Goal: Task Accomplishment & Management: Use online tool/utility

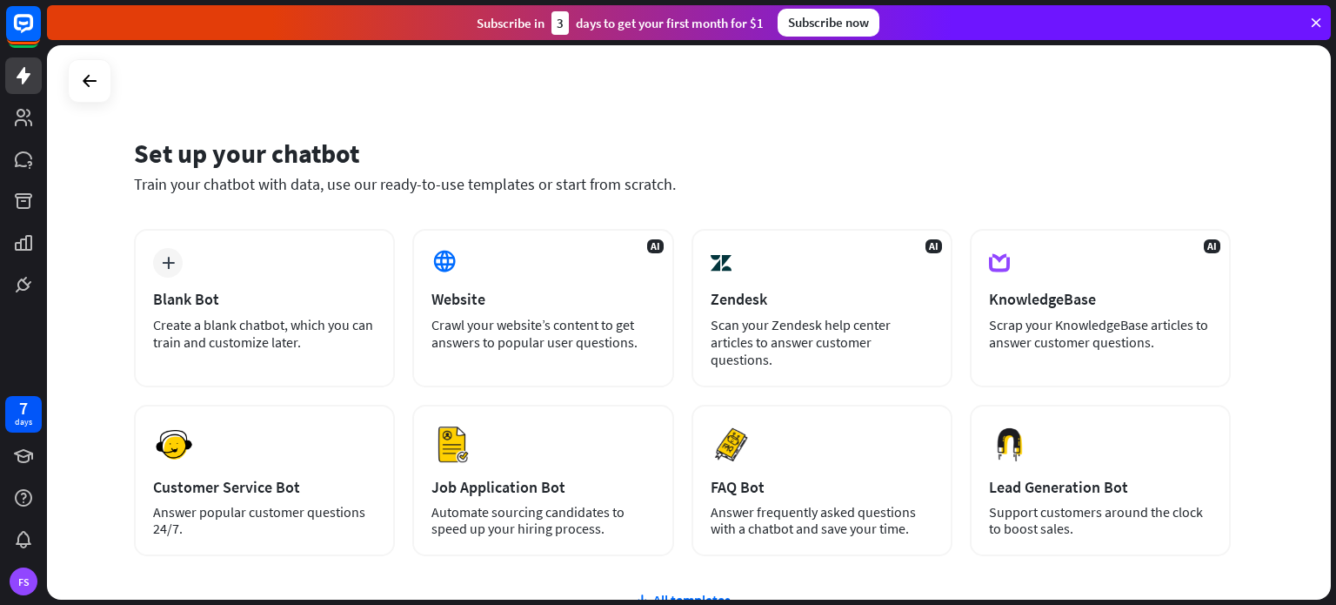
click at [438, 206] on div "Set up your chatbot Train your chatbot with data, use our ready-to-use template…" at bounding box center [682, 176] width 1097 height 105
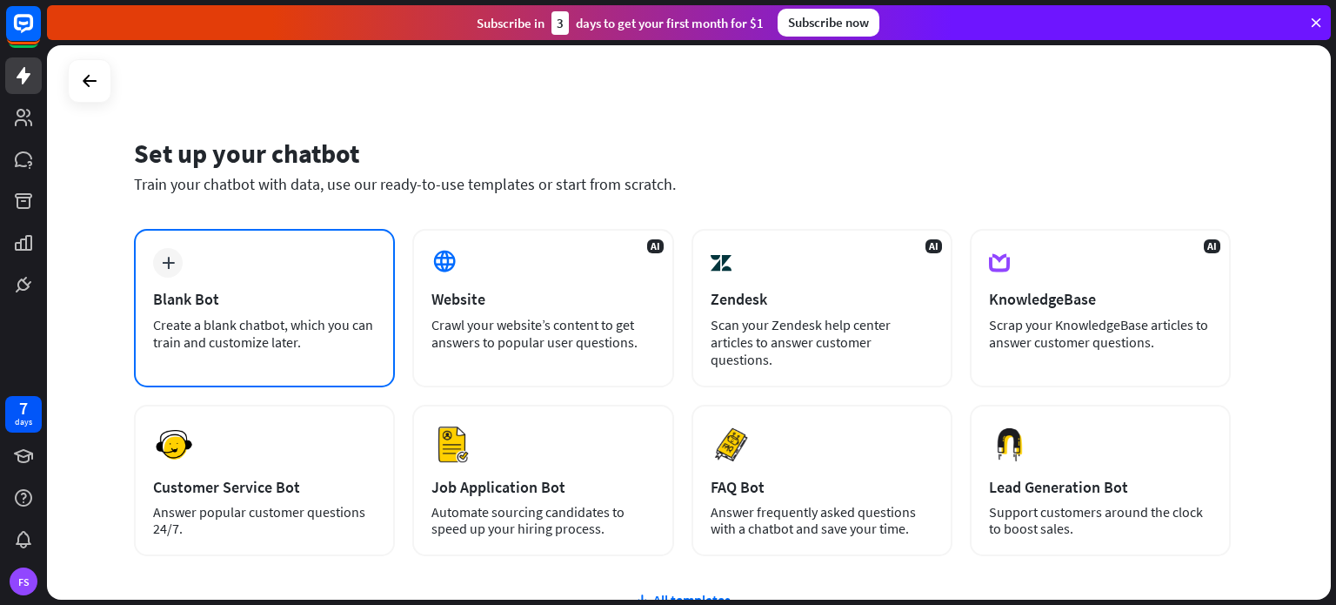
click at [321, 291] on div "Blank Bot" at bounding box center [264, 299] width 223 height 20
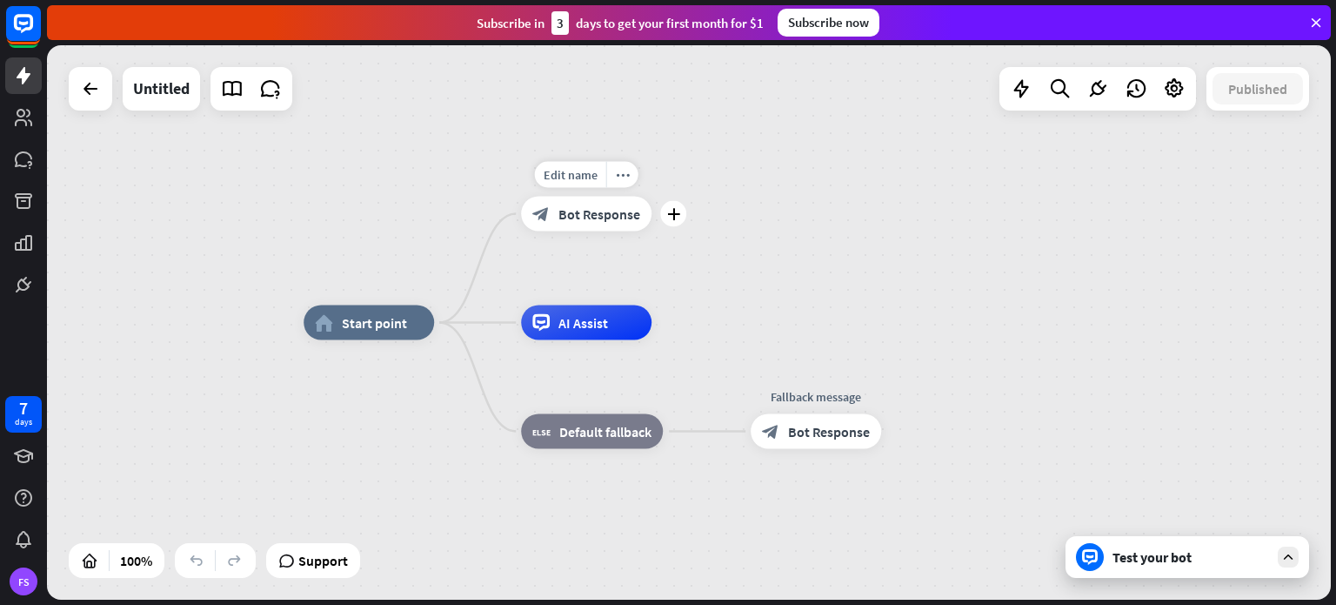
click at [566, 231] on div "Edit name more_horiz plus block_bot_response Bot Response" at bounding box center [586, 214] width 131 height 35
click at [552, 214] on div "block_bot_response Bot Response" at bounding box center [586, 214] width 131 height 35
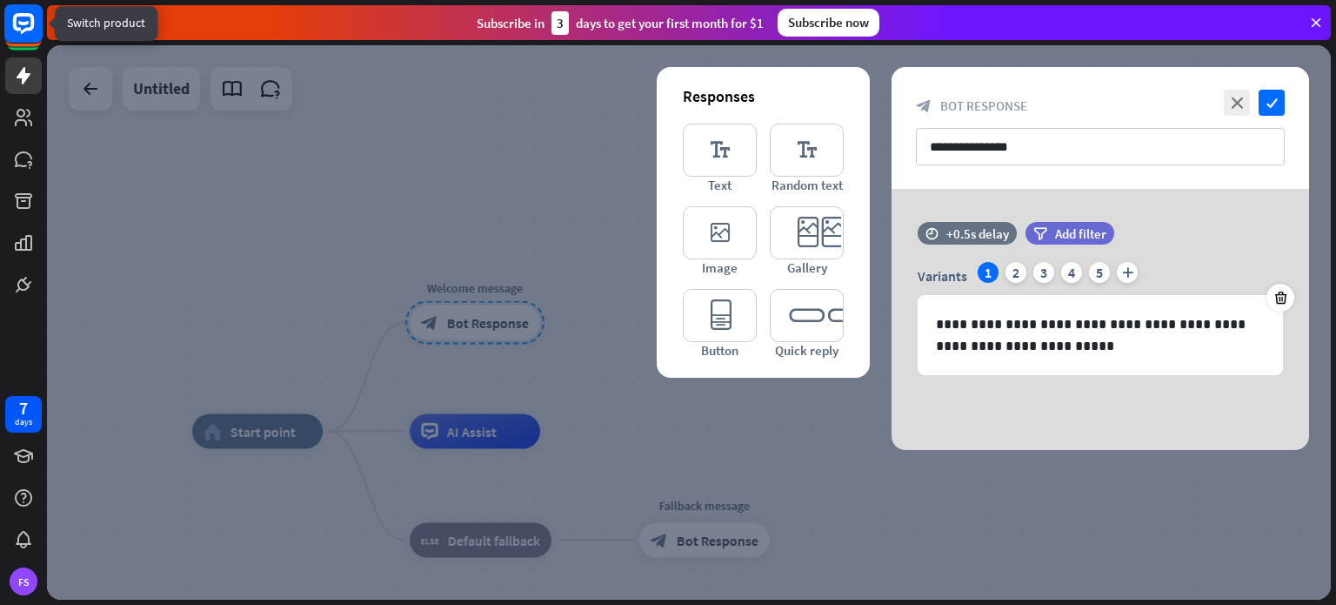
click at [17, 39] on rect at bounding box center [23, 23] width 38 height 38
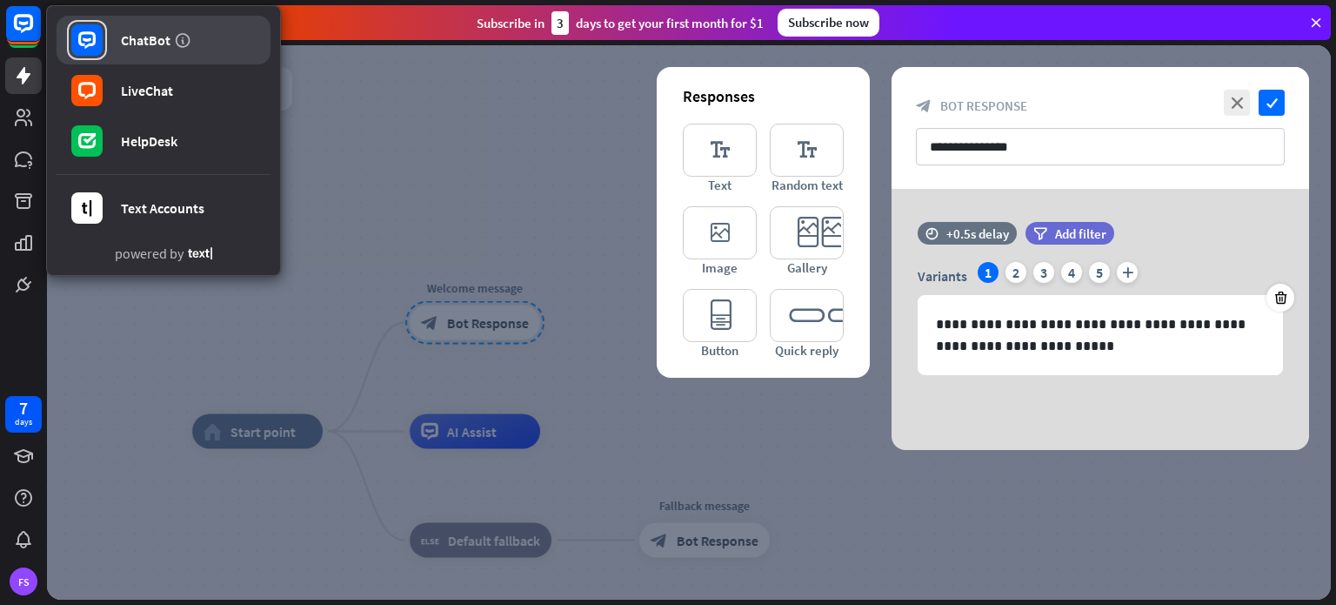
click at [138, 43] on div "ChatBot" at bounding box center [146, 39] width 50 height 17
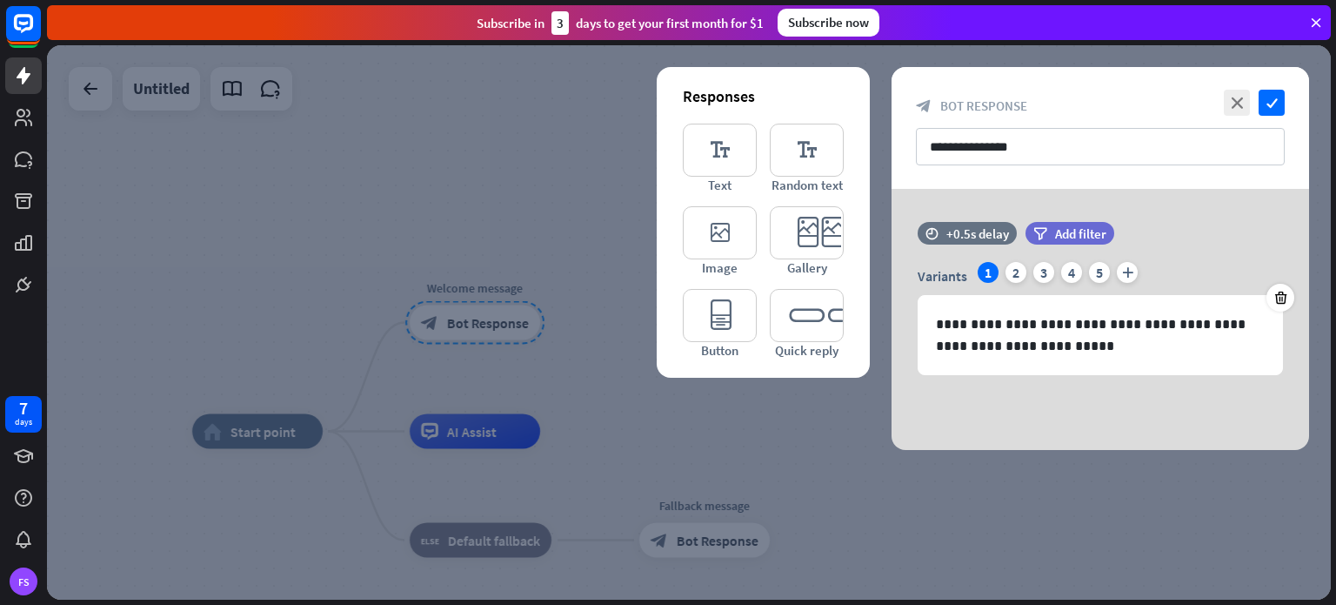
click at [1319, 18] on icon at bounding box center [1317, 23] width 16 height 16
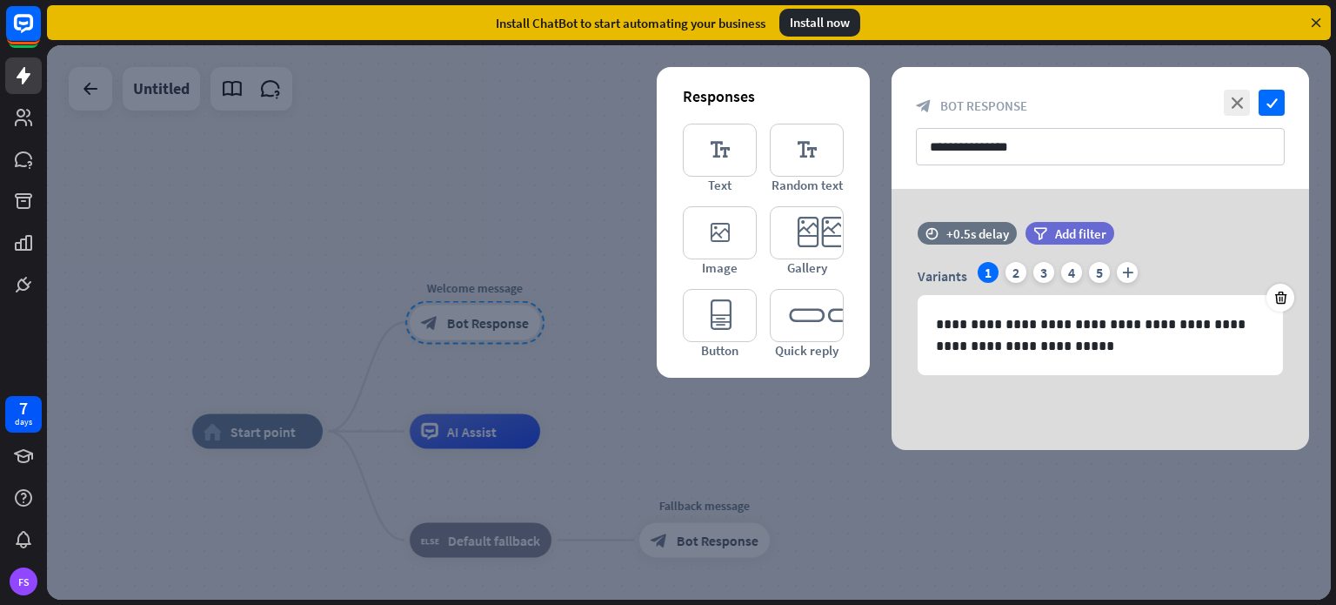
click at [1319, 18] on icon at bounding box center [1317, 23] width 16 height 16
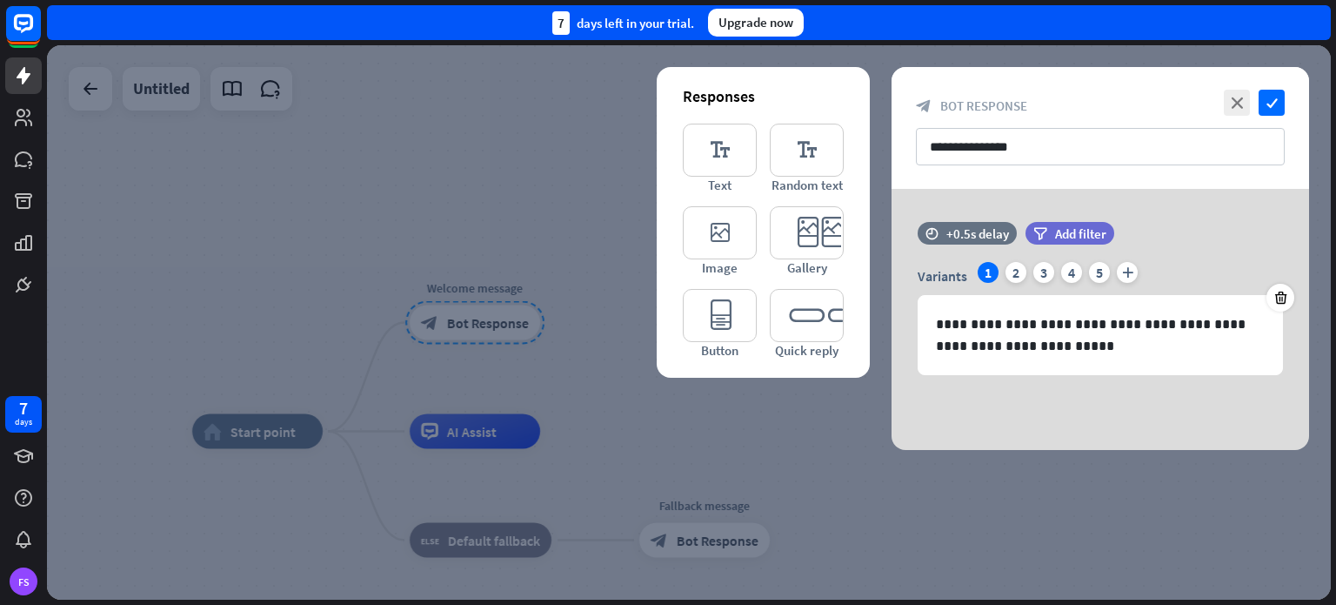
click at [1319, 18] on div "7 days left in your trial. Upgrade now" at bounding box center [689, 22] width 1284 height 35
click at [1240, 97] on icon "close" at bounding box center [1237, 103] width 26 height 26
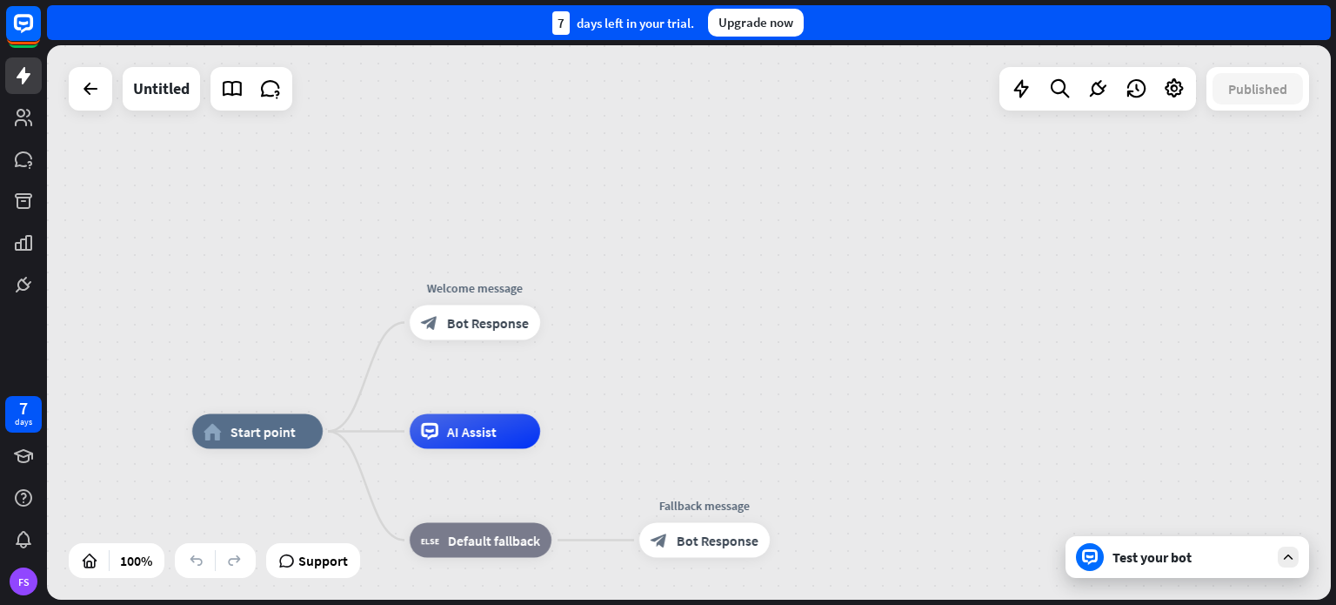
click at [1228, 554] on div "Test your bot" at bounding box center [1191, 556] width 157 height 17
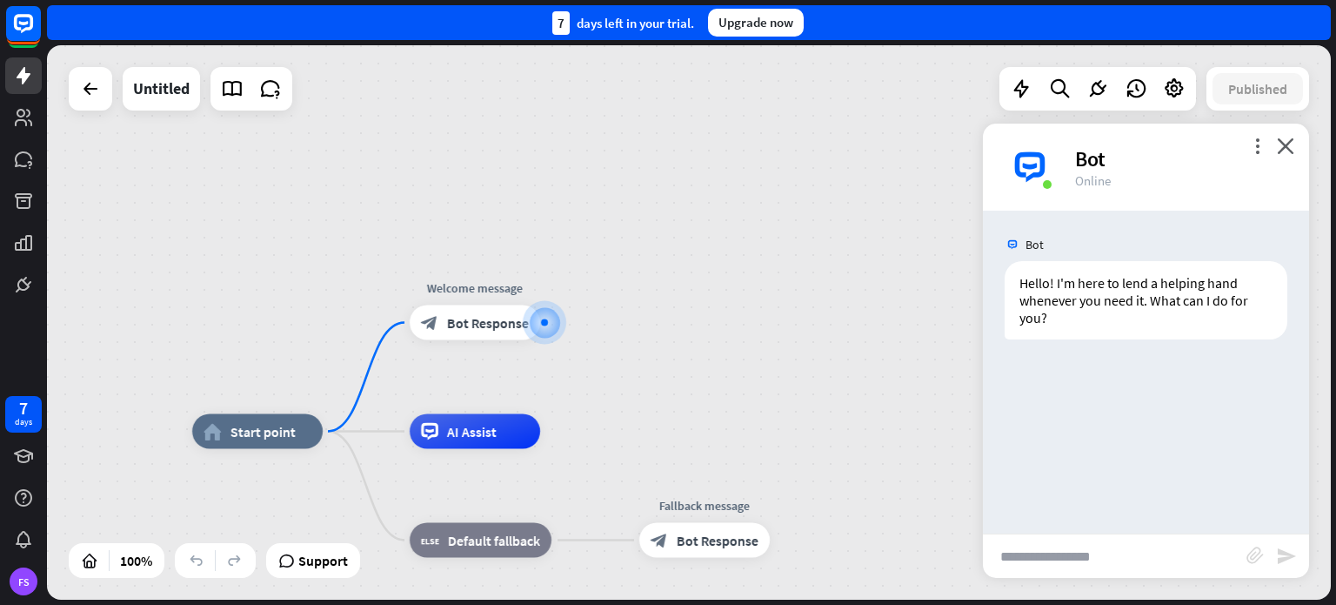
drag, startPoint x: 150, startPoint y: 97, endPoint x: 629, endPoint y: 336, distance: 535.8
click at [629, 336] on div "home_2 Start point Welcome message block_bot_response Bot Response AI Assist bl…" at bounding box center [689, 322] width 1284 height 554
